Goal: Find specific page/section: Find specific page/section

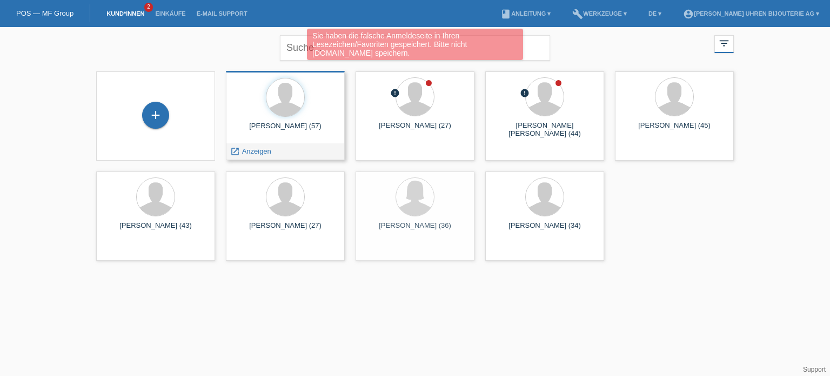
click at [268, 151] on span "Anzeigen" at bounding box center [256, 151] width 29 height 8
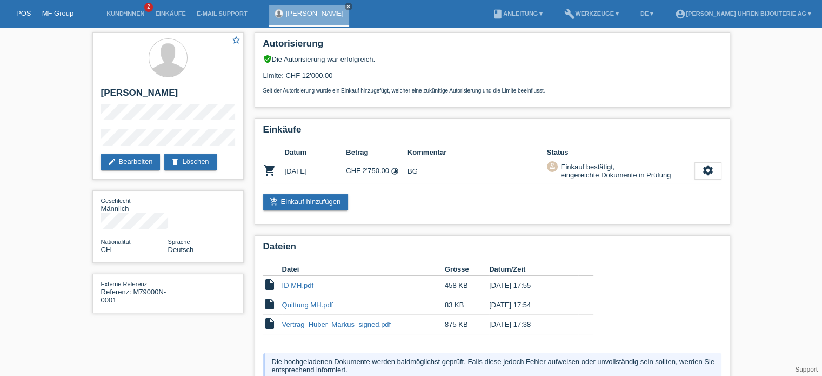
click at [55, 12] on link "POS — MF Group" at bounding box center [44, 13] width 57 height 8
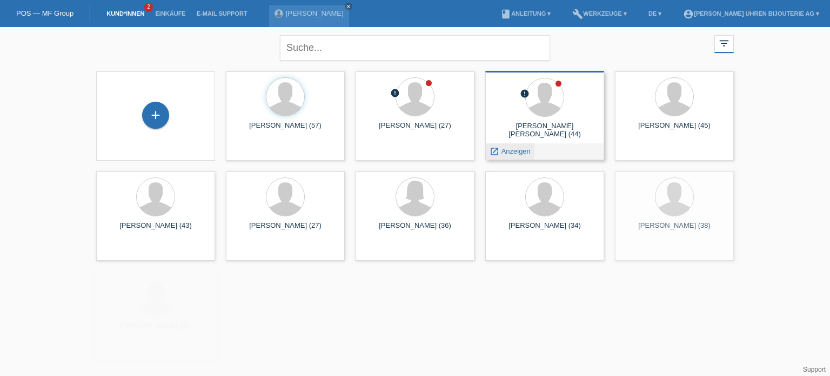
click at [514, 150] on span "Anzeigen" at bounding box center [516, 151] width 29 height 8
